Goal: Task Accomplishment & Management: Manage account settings

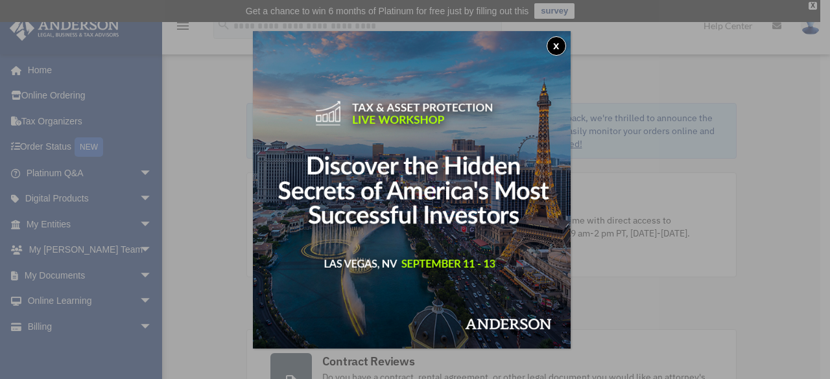
click at [48, 336] on div "x" at bounding box center [415, 189] width 830 height 379
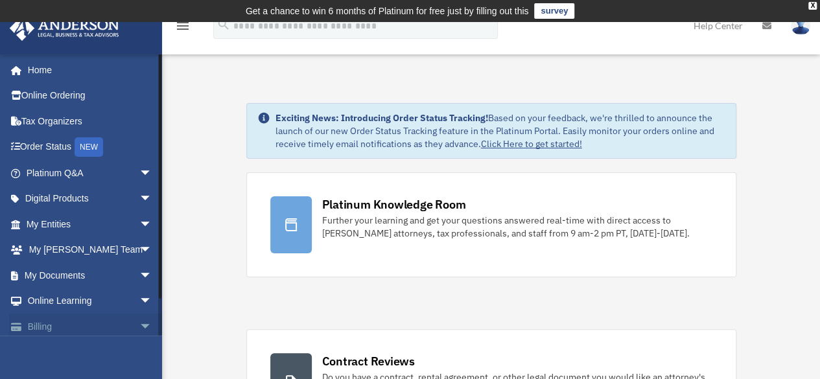
click at [52, 325] on link "Billing arrow_drop_down" at bounding box center [90, 327] width 163 height 26
click at [114, 321] on link "Billing arrow_drop_down" at bounding box center [90, 327] width 163 height 26
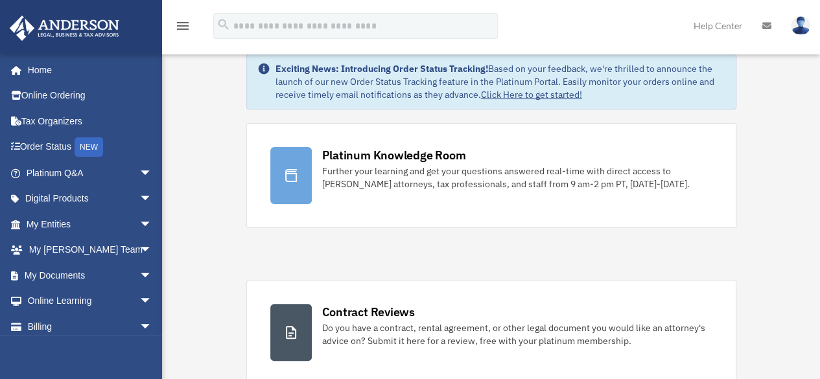
scroll to position [194, 0]
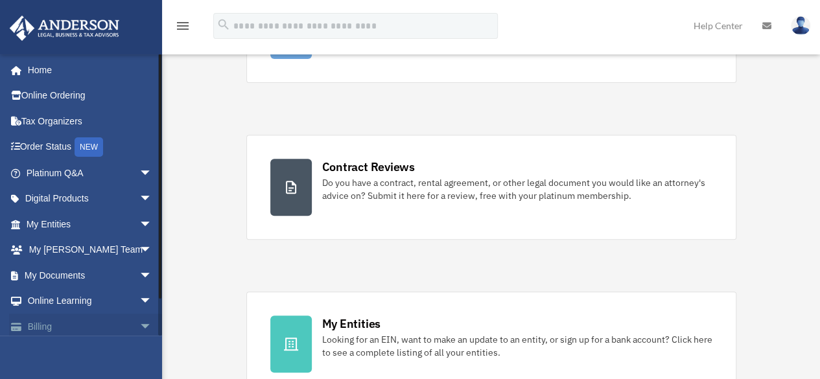
click at [139, 330] on span "arrow_drop_down" at bounding box center [152, 327] width 26 height 27
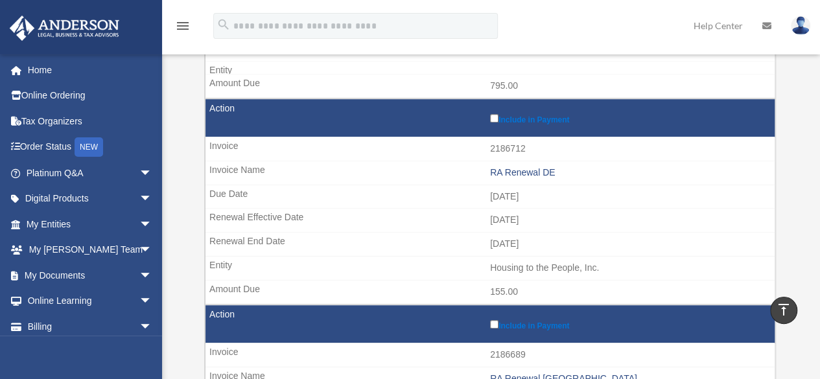
scroll to position [493, 0]
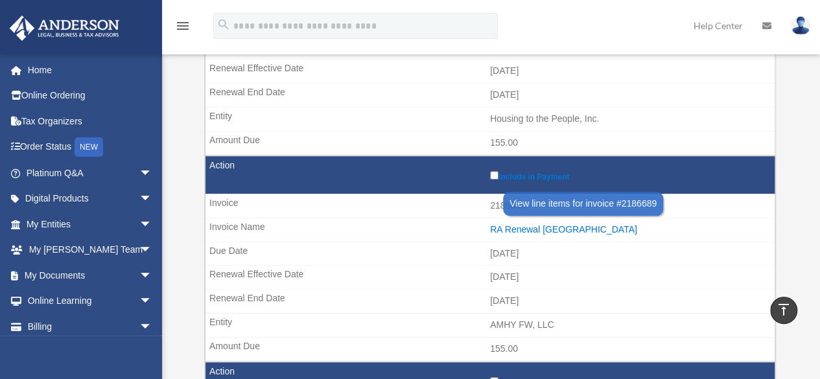
click at [543, 224] on div "RA Renewal [GEOGRAPHIC_DATA]" at bounding box center [629, 229] width 278 height 11
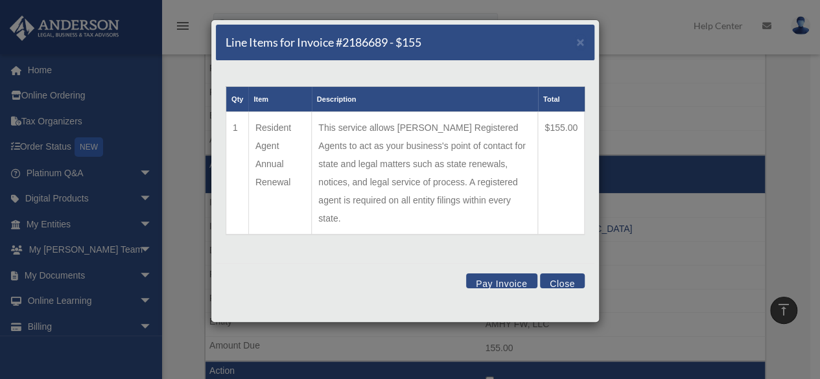
click at [272, 141] on td "Resident Agent Annual Renewal" at bounding box center [279, 173] width 63 height 123
click at [279, 167] on td "Resident Agent Annual Renewal" at bounding box center [279, 173] width 63 height 123
click at [576, 38] on div "Line Items for Invoice #2186689 - $155 ×" at bounding box center [405, 43] width 379 height 36
click at [581, 42] on span "×" at bounding box center [580, 41] width 8 height 15
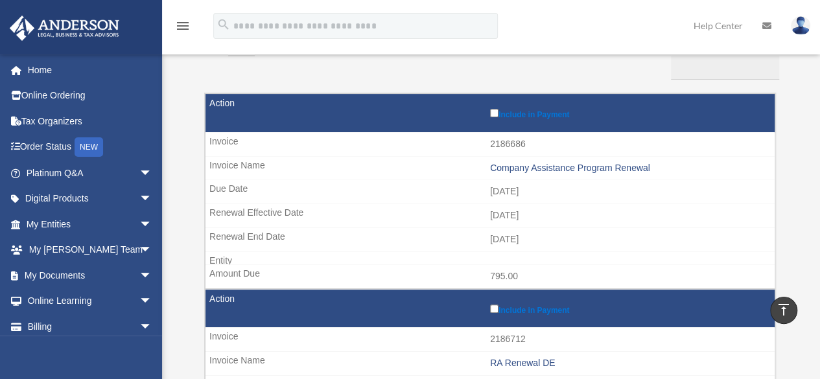
scroll to position [111, 0]
